Goal: Transaction & Acquisition: Purchase product/service

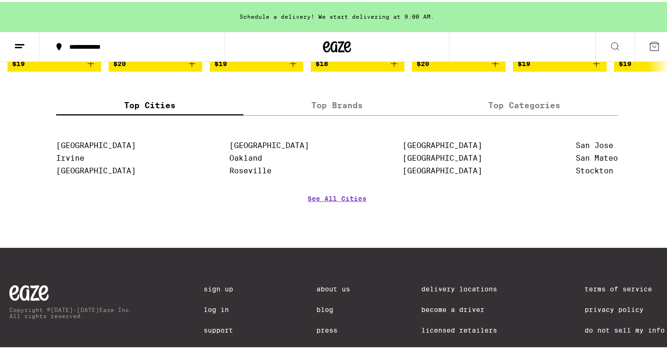
scroll to position [1108, 0]
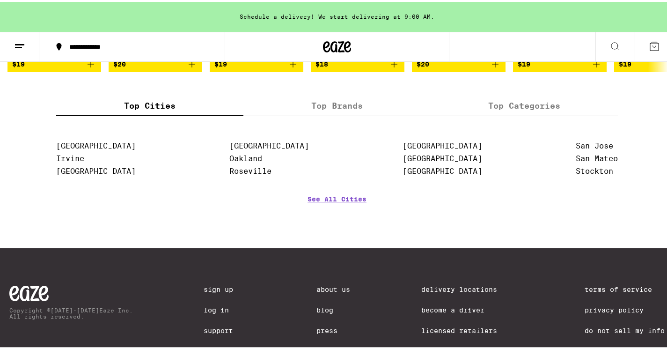
click at [355, 114] on label "Top Brands" at bounding box center [336, 104] width 187 height 20
click at [0, 0] on input "Top Brands" at bounding box center [0, 0] width 0 height 0
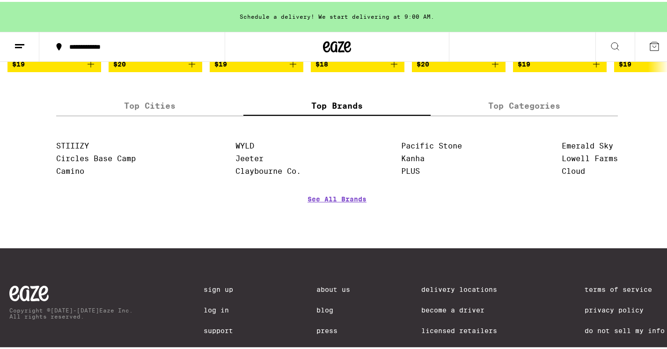
click at [145, 114] on label "Top Cities" at bounding box center [149, 104] width 187 height 20
click at [0, 0] on input "Top Cities" at bounding box center [0, 0] width 0 height 0
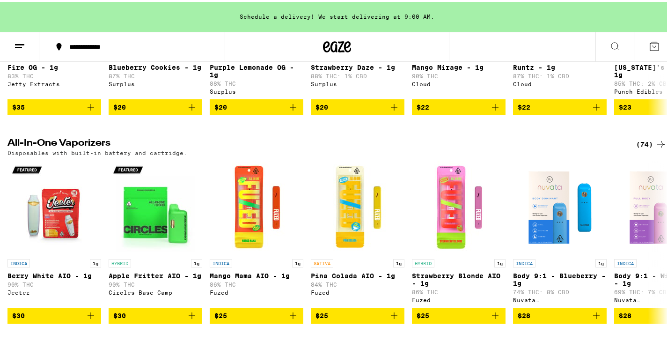
scroll to position [218, 0]
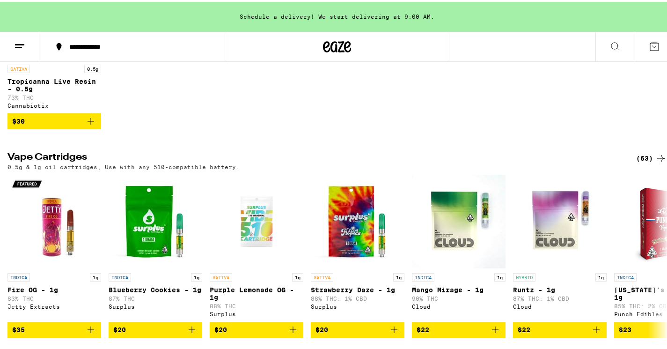
click at [609, 42] on icon at bounding box center [614, 44] width 11 height 11
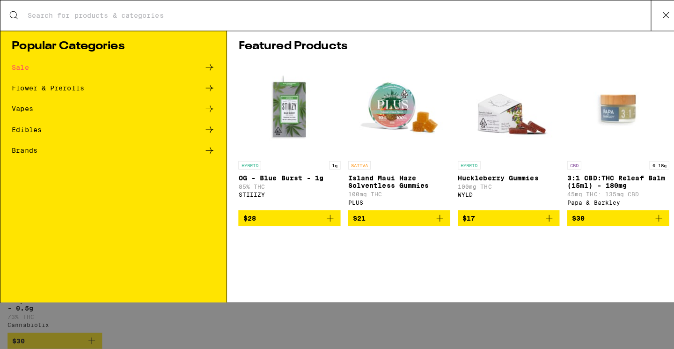
scroll to position [0, 0]
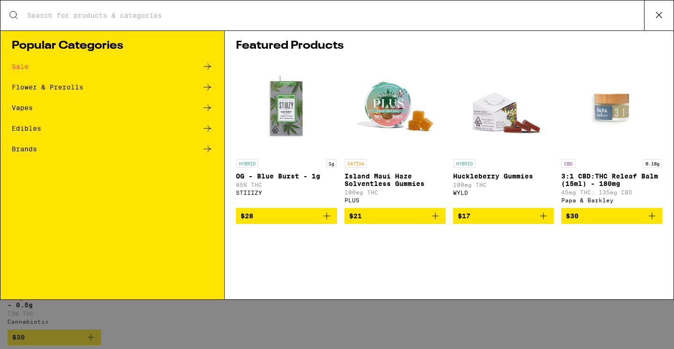
click at [82, 13] on input "Search for Products" at bounding box center [335, 15] width 617 height 8
type input "dosist"
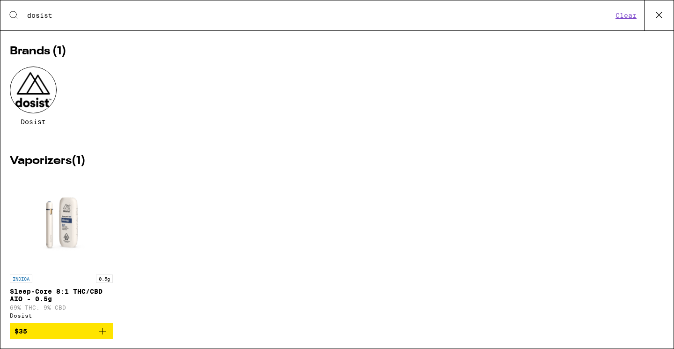
scroll to position [36, 0]
